Goal: Connect with others: Participate in discussion

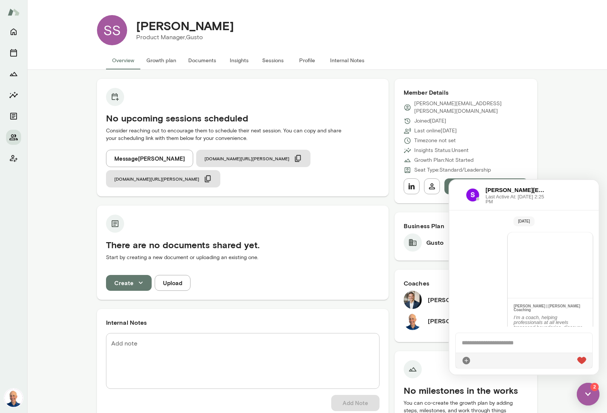
scroll to position [97, 0]
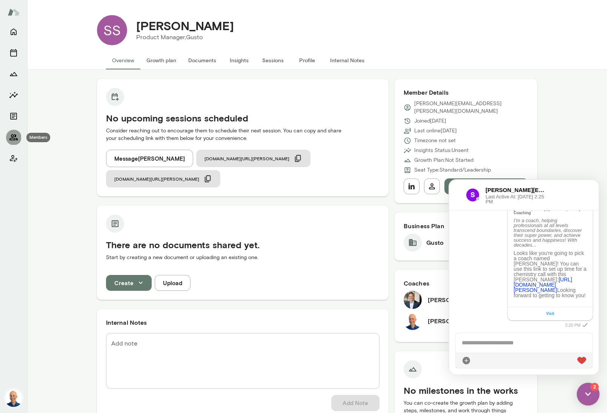
click at [12, 135] on icon "Members" at bounding box center [13, 137] width 9 height 9
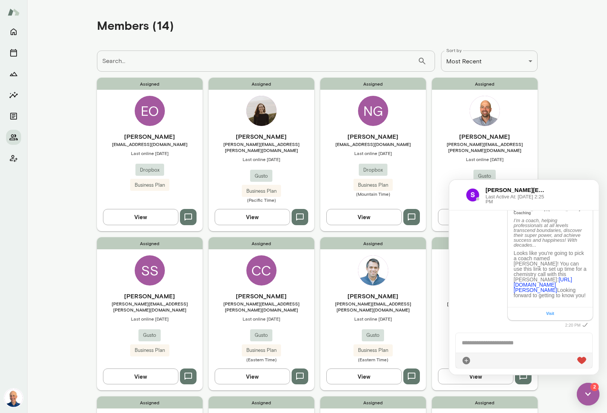
click at [459, 193] on div at bounding box center [457, 195] width 5 height 9
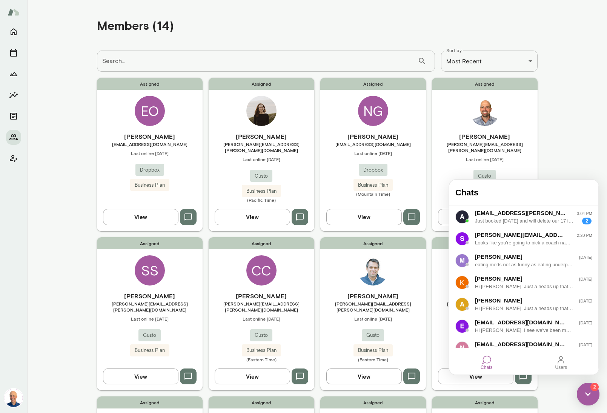
click at [339, 114] on div "Assigned NG [PERSON_NAME] [EMAIL_ADDRESS][DOMAIN_NAME] Last online [DATE] Dropb…" at bounding box center [373, 154] width 106 height 153
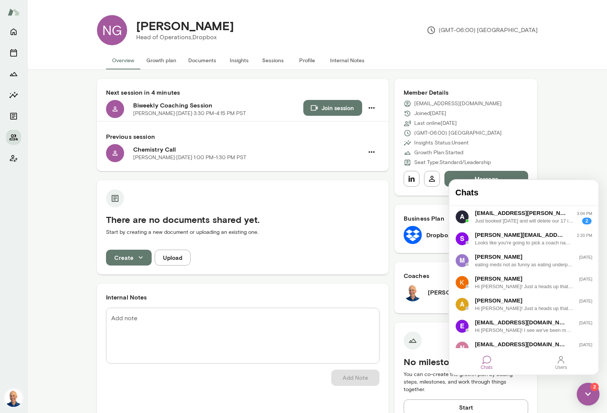
drag, startPoint x: 228, startPoint y: 189, endPoint x: 191, endPoint y: 152, distance: 51.8
click at [220, 178] on div "Next session in 4 minutes Biweekly Coaching Session [PERSON_NAME] · [DATE] · 3:…" at bounding box center [243, 408] width 292 height 659
click at [337, 114] on button "Join session" at bounding box center [332, 108] width 59 height 16
